Goal: Check status: Check status

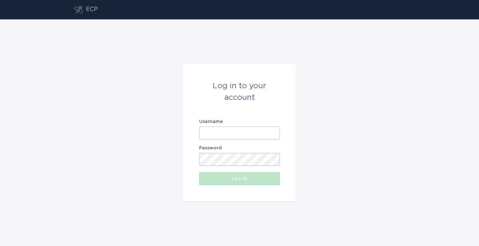
click at [220, 131] on input "Username" at bounding box center [239, 133] width 81 height 13
type input "[PERSON_NAME][EMAIL_ADDRESS][PERSON_NAME][DOMAIN_NAME]"
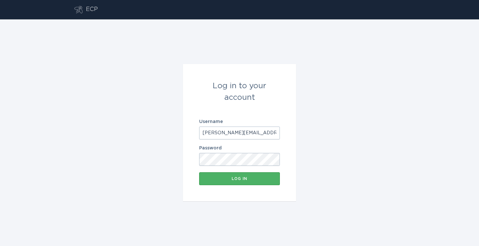
click at [249, 181] on button "Log in" at bounding box center [239, 179] width 81 height 13
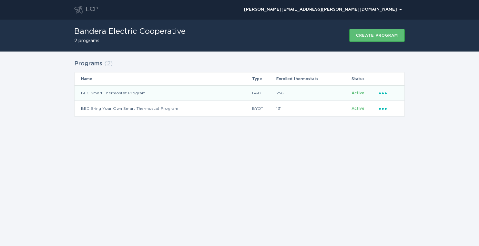
click at [133, 91] on td "BEC Smart Thermostat Program" at bounding box center [163, 92] width 177 height 15
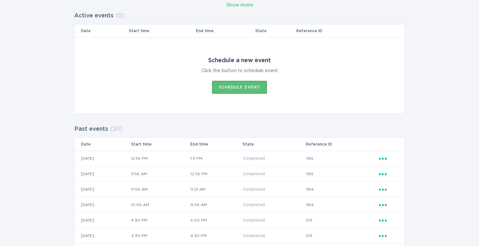
scroll to position [78, 0]
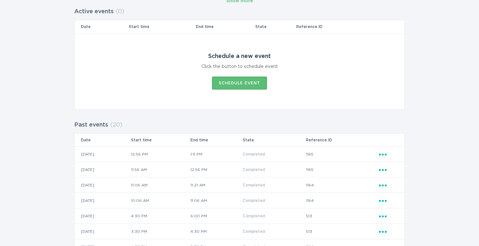
click at [384, 186] on icon "Ellipsis" at bounding box center [383, 184] width 9 height 5
click at [390, 193] on div "View event summary" at bounding box center [412, 196] width 67 height 15
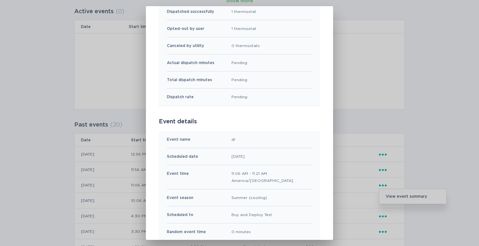
scroll to position [0, 0]
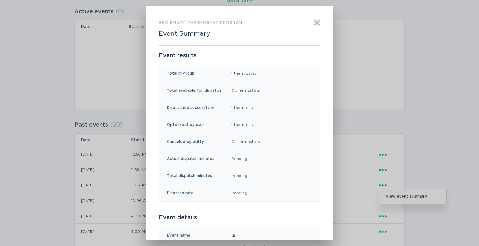
click at [238, 124] on div "1 thermostat" at bounding box center [243, 124] width 25 height 7
click at [316, 22] on icon "Exit" at bounding box center [317, 23] width 5 height 5
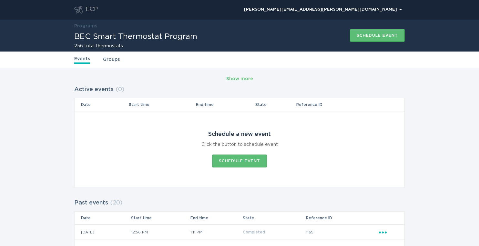
click at [115, 59] on link "Groups" at bounding box center [111, 59] width 17 height 7
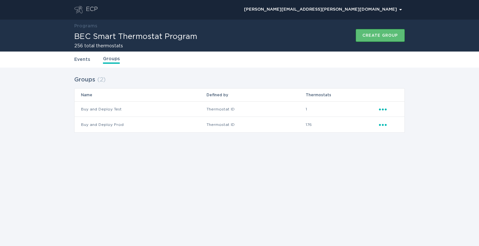
click at [113, 111] on td "Buy and Deploy Test" at bounding box center [141, 109] width 132 height 15
click at [388, 110] on div "Ellipsis" at bounding box center [388, 109] width 19 height 7
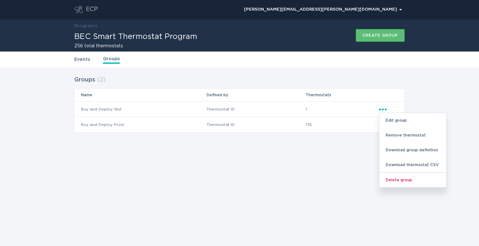
click at [86, 60] on link "Events" at bounding box center [82, 59] width 16 height 7
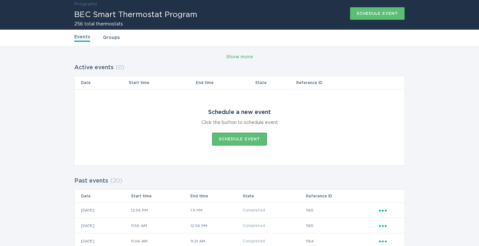
scroll to position [24, 0]
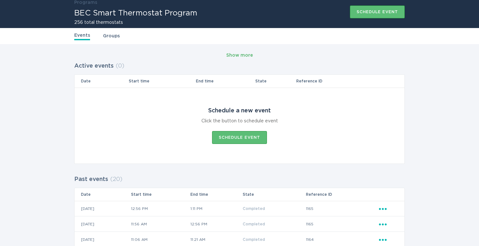
click at [239, 54] on div "Show more" at bounding box center [239, 55] width 27 height 7
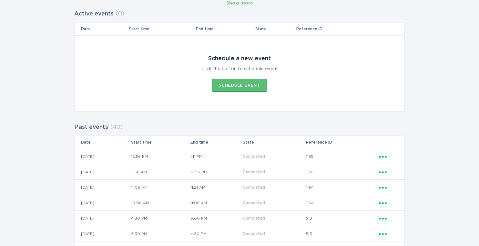
scroll to position [95, 0]
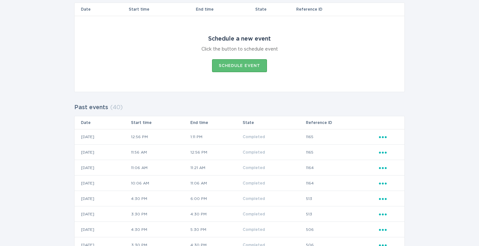
click at [385, 168] on icon "Popover menu" at bounding box center [383, 168] width 8 height 2
click at [388, 176] on div "View event summary" at bounding box center [412, 179] width 67 height 15
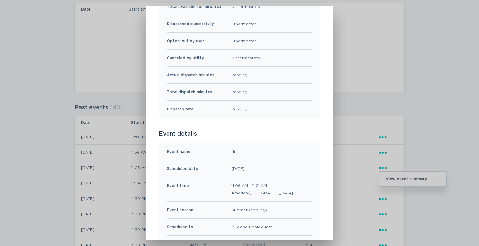
scroll to position [0, 0]
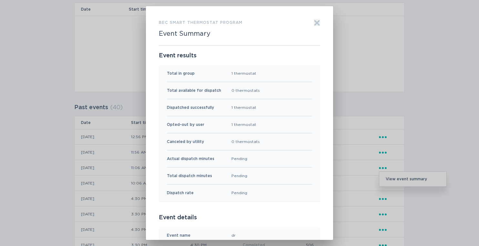
click at [315, 23] on icon "Exit" at bounding box center [317, 23] width 6 height 6
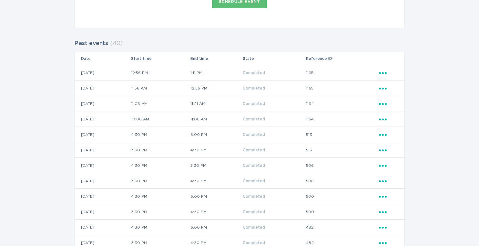
scroll to position [161, 0]
